Goal: Task Accomplishment & Management: Complete application form

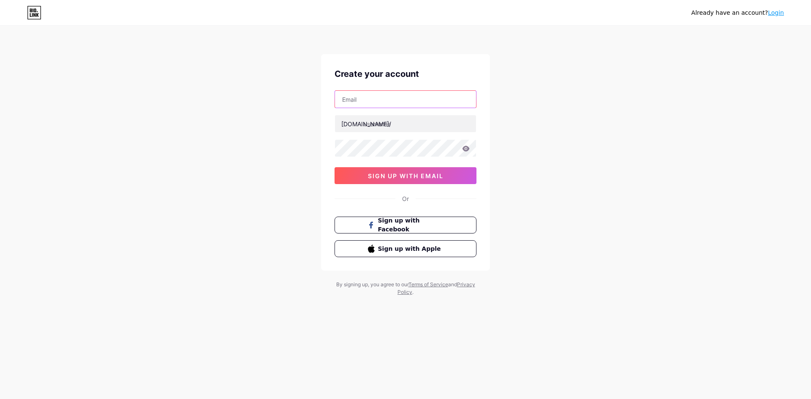
click at [367, 93] on input "text" at bounding box center [405, 99] width 141 height 17
paste input "kilat77shop@gmail.com"
type input "kilat77shop@gmail.com"
click at [377, 124] on input "text" at bounding box center [405, 123] width 141 height 17
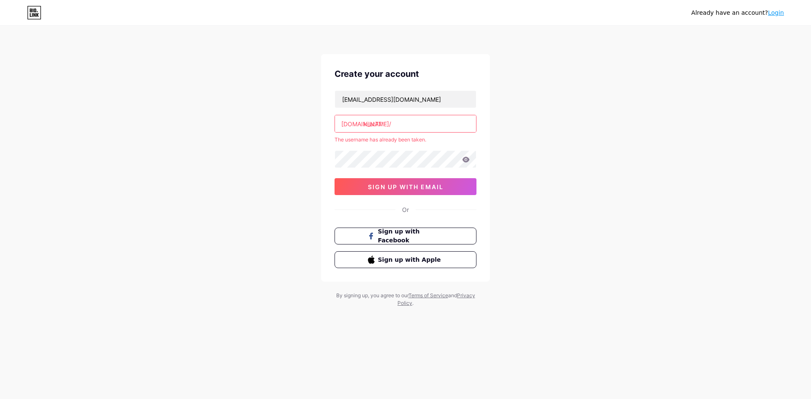
click at [376, 123] on input "kilat77" at bounding box center [405, 123] width 141 height 17
click at [376, 125] on input "kilat.77" at bounding box center [405, 123] width 141 height 17
click at [377, 126] on input "kilat-77" at bounding box center [405, 123] width 141 height 17
click at [400, 125] on input "kilat77" at bounding box center [405, 123] width 141 height 17
click at [388, 131] on input "kilat77" at bounding box center [405, 123] width 141 height 17
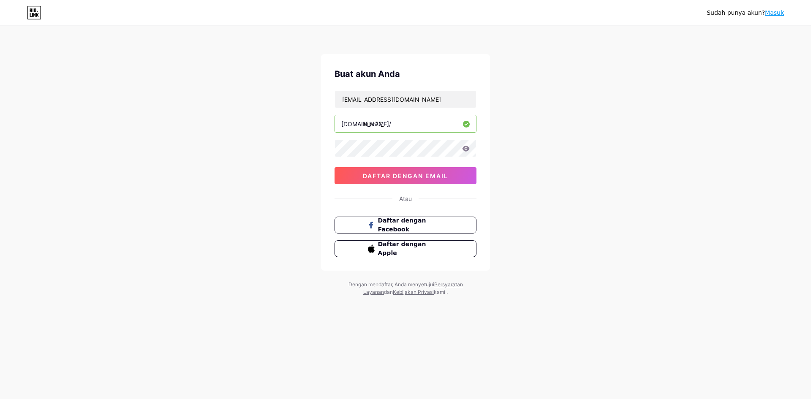
type input "kilat77_"
click at [290, 152] on div "Sudah punya akun? Masuk Buat akun Anda kilat77shop@gmail.com bio.link/ kilat77_…" at bounding box center [405, 161] width 811 height 323
click at [464, 149] on icon at bounding box center [466, 149] width 8 height 6
click at [468, 150] on icon at bounding box center [465, 148] width 7 height 5
click at [417, 176] on font "daftar dengan email" at bounding box center [405, 175] width 85 height 7
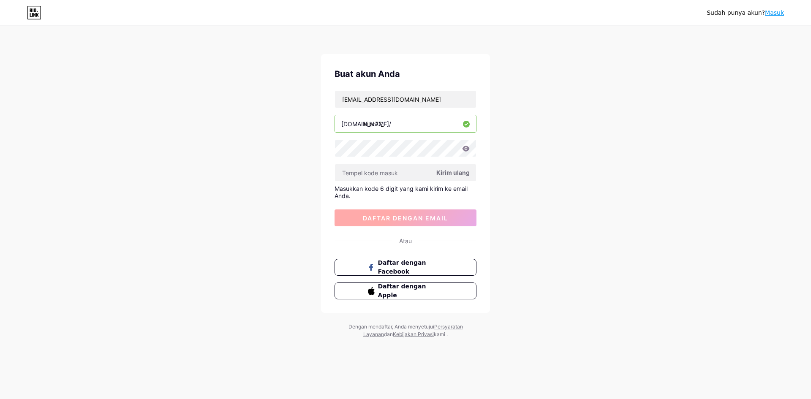
click at [440, 217] on font "daftar dengan email" at bounding box center [405, 217] width 85 height 7
drag, startPoint x: 153, startPoint y: 117, endPoint x: 92, endPoint y: 91, distance: 67.1
click at [149, 117] on div "Sudah punya akun? Masuk Buat akun Anda kilat77shop@gmail.com bio.link/ kilat77_…" at bounding box center [405, 182] width 811 height 365
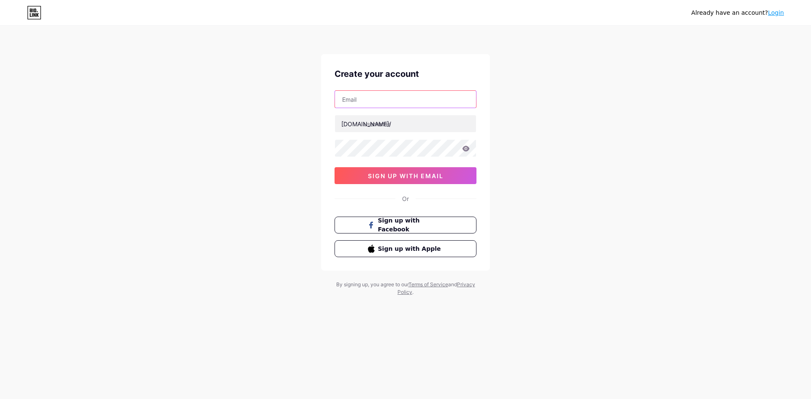
drag, startPoint x: 379, startPoint y: 100, endPoint x: 374, endPoint y: 100, distance: 4.6
click at [374, 100] on input "text" at bounding box center [405, 99] width 141 height 17
click at [364, 106] on input "text" at bounding box center [405, 99] width 141 height 17
paste input "katasand1"
type input "katasand1"
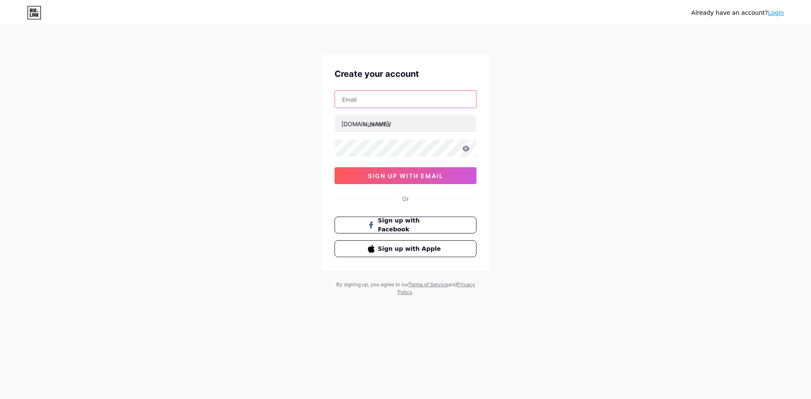
click at [358, 101] on input "text" at bounding box center [405, 99] width 141 height 17
paste input "kilat77shop@gmail.com"
type input "[EMAIL_ADDRESS][DOMAIN_NAME]"
click at [380, 127] on input "text" at bounding box center [405, 123] width 141 height 17
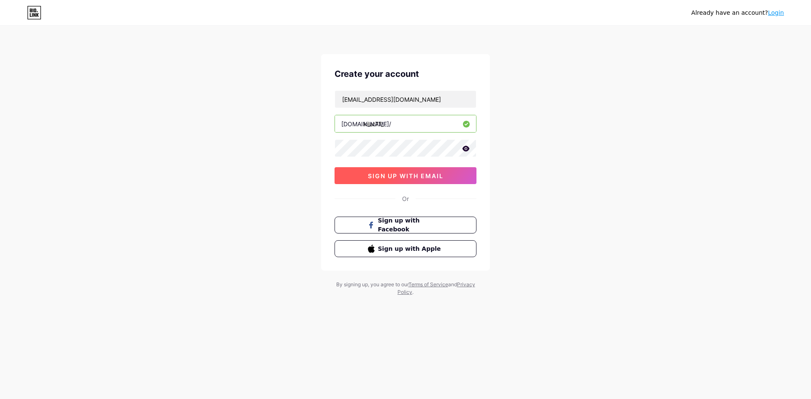
type input "kilat77_"
click at [414, 176] on span "sign up with email" at bounding box center [406, 175] width 76 height 7
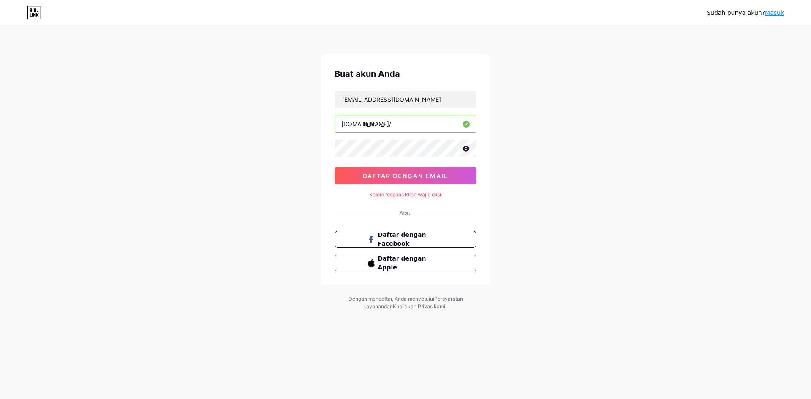
click at [466, 149] on icon at bounding box center [465, 148] width 7 height 5
click at [421, 177] on font "daftar dengan email" at bounding box center [405, 175] width 85 height 7
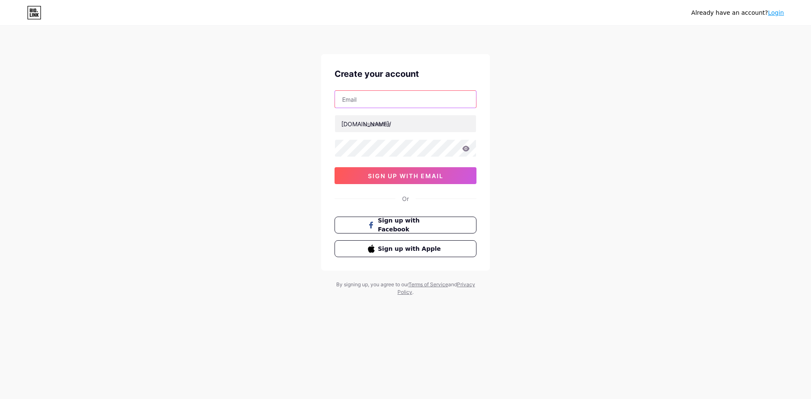
drag, startPoint x: 397, startPoint y: 92, endPoint x: 393, endPoint y: 94, distance: 4.3
click at [393, 94] on input "text" at bounding box center [405, 99] width 141 height 17
click at [387, 95] on input "text" at bounding box center [405, 99] width 141 height 17
click at [385, 93] on input "text" at bounding box center [405, 99] width 141 height 17
paste input "[EMAIL_ADDRESS][DOMAIN_NAME]"
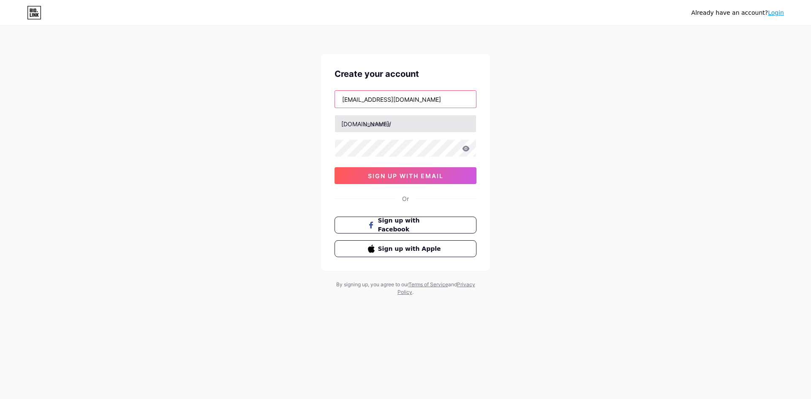
type input "kilat77shop@gmail.com"
click at [378, 123] on input "text" at bounding box center [405, 123] width 141 height 17
type input "kilat77_"
click at [376, 136] on div "kilat77shop@gmail.com bio.link/ kilat77_ sign up with email" at bounding box center [405, 137] width 142 height 94
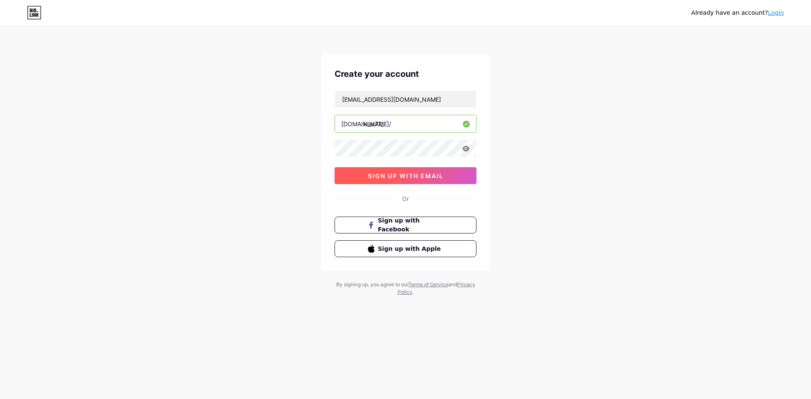
click at [457, 171] on button "sign up with email" at bounding box center [405, 175] width 142 height 17
